Goal: Navigation & Orientation: Find specific page/section

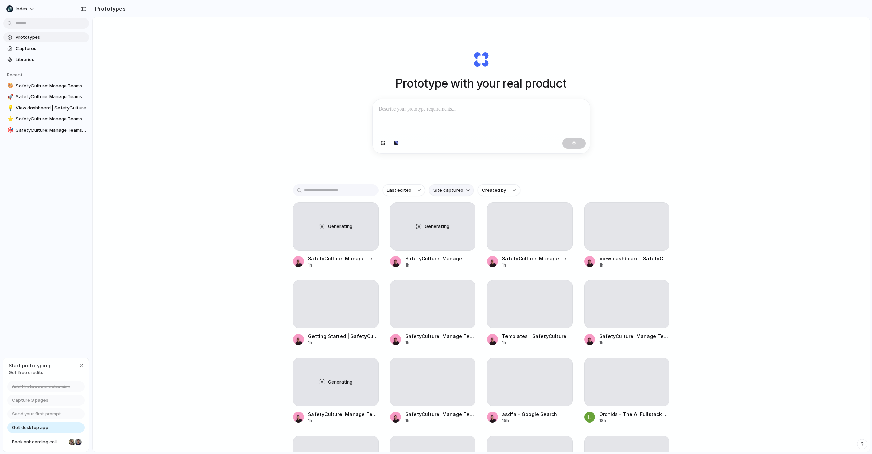
click at [453, 194] on button "Site captured" at bounding box center [451, 190] width 44 height 12
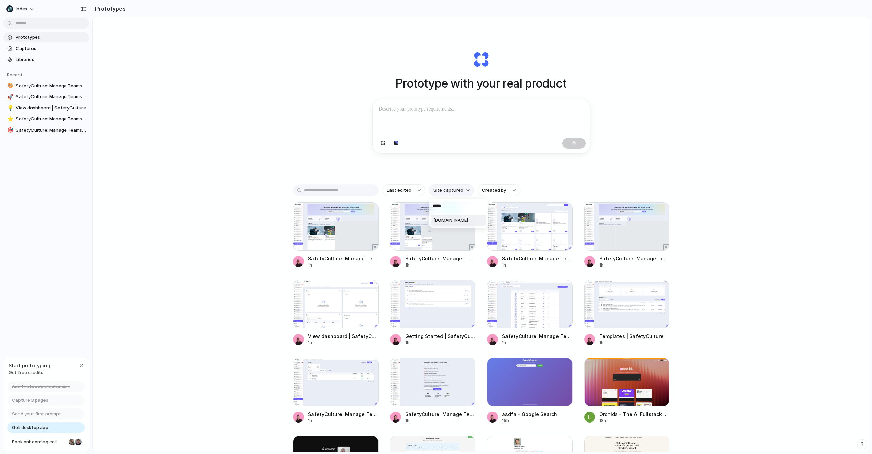
type input "******"
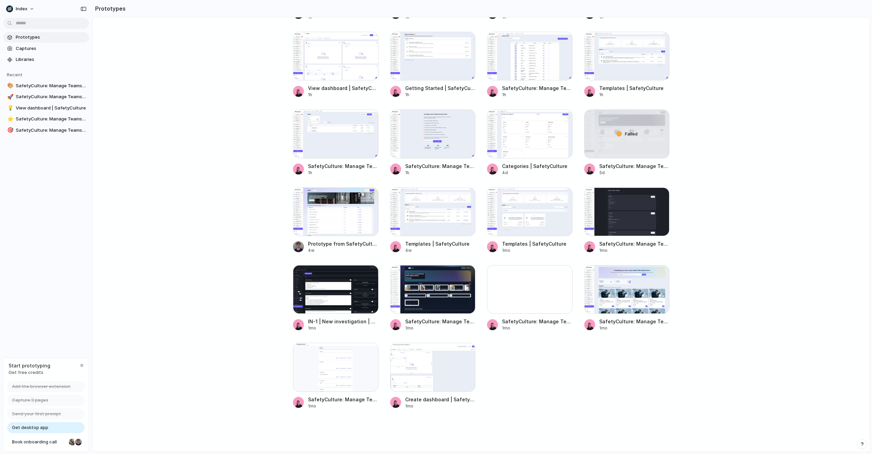
scroll to position [248, 0]
click at [622, 294] on div at bounding box center [627, 289] width 86 height 49
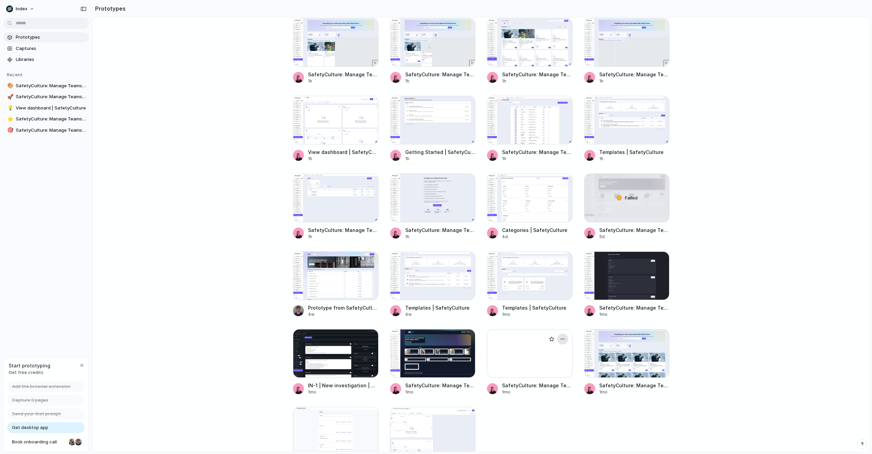
scroll to position [176, 0]
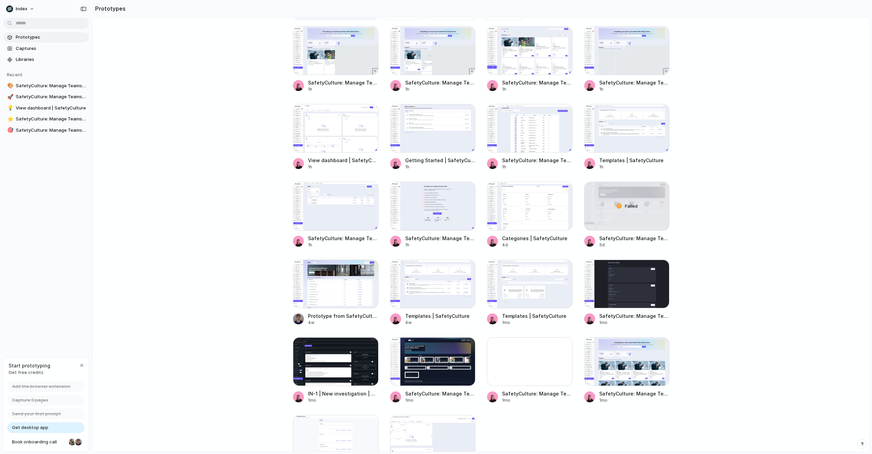
click at [245, 224] on div "Prototype with your real product Clone web app Clone screenshot Start from exis…" at bounding box center [481, 77] width 776 height 470
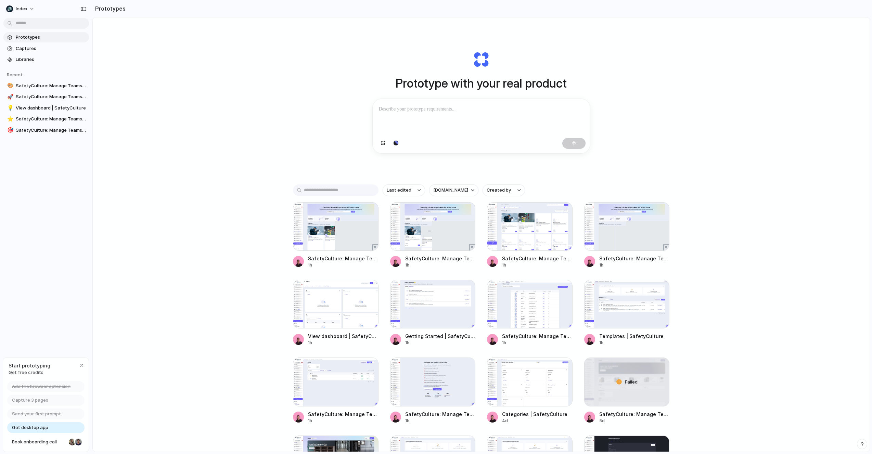
click at [225, 213] on div "Prototype with your real product Clone web app Clone screenshot Start from exis…" at bounding box center [481, 252] width 776 height 470
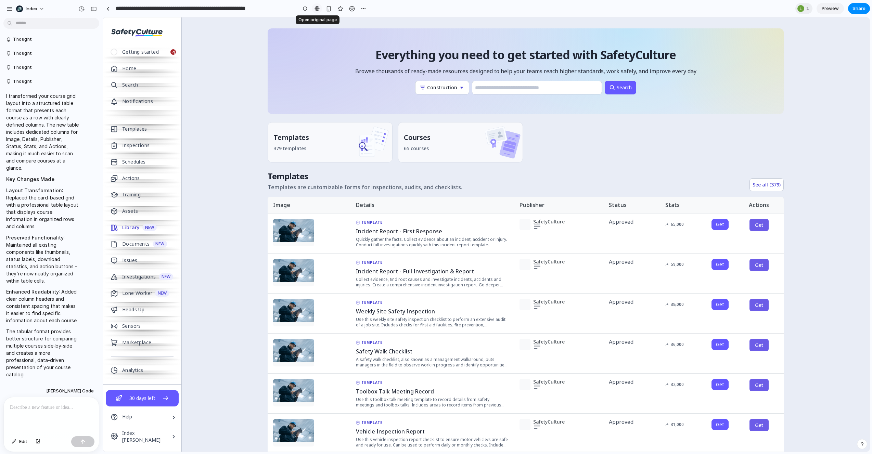
click at [317, 8] on div at bounding box center [316, 8] width 5 height 5
click at [75, 6] on div "Index" at bounding box center [51, 8] width 103 height 16
click at [77, 6] on button "button" at bounding box center [81, 8] width 11 height 11
click at [158, 53] on span "Restore" at bounding box center [150, 54] width 17 height 7
